Goal: Find specific page/section: Find specific page/section

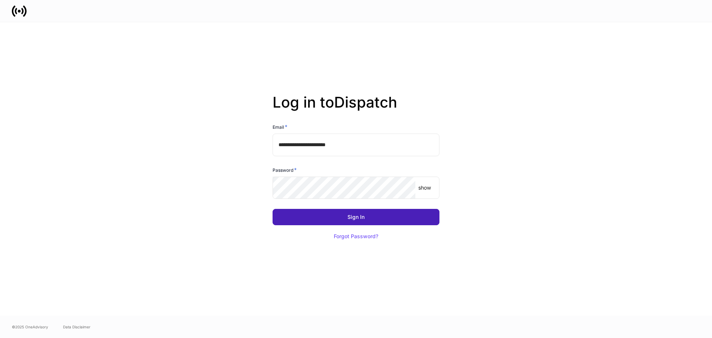
click at [356, 217] on div "Sign In" at bounding box center [355, 216] width 17 height 5
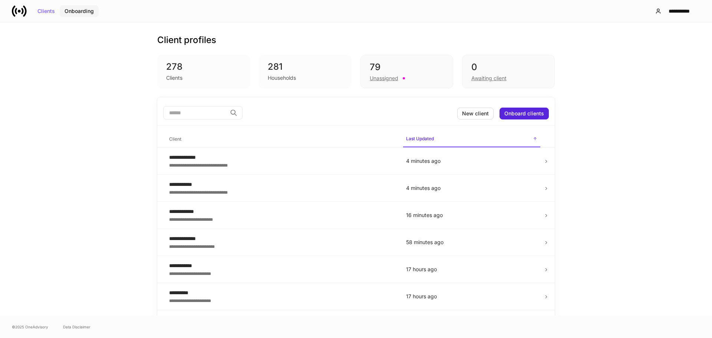
click at [79, 9] on div "Onboarding" at bounding box center [79, 11] width 29 height 5
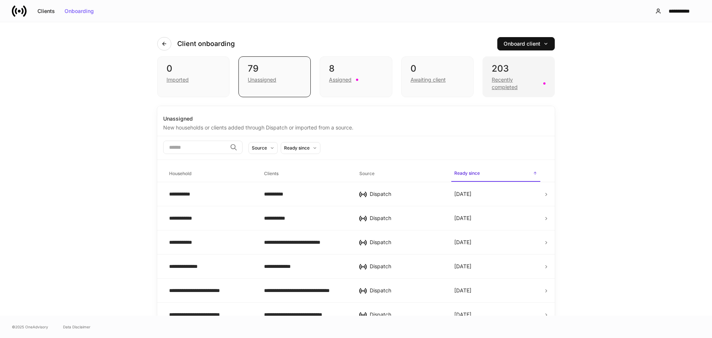
click at [501, 83] on div "Recently completed" at bounding box center [515, 83] width 47 height 15
